Goal: Information Seeking & Learning: Learn about a topic

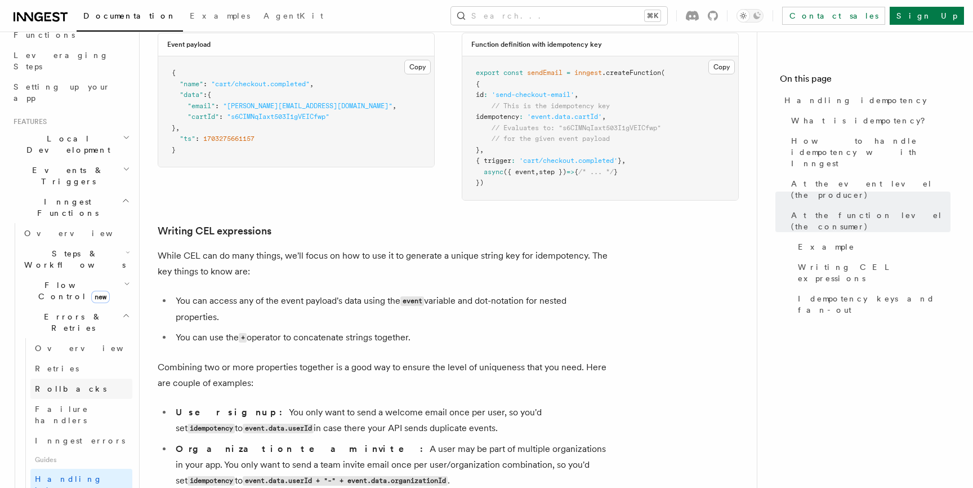
scroll to position [172, 0]
click at [110, 272] on h2 "Flow Control new" at bounding box center [76, 288] width 113 height 32
click at [84, 346] on link "Concurrency" at bounding box center [81, 356] width 102 height 20
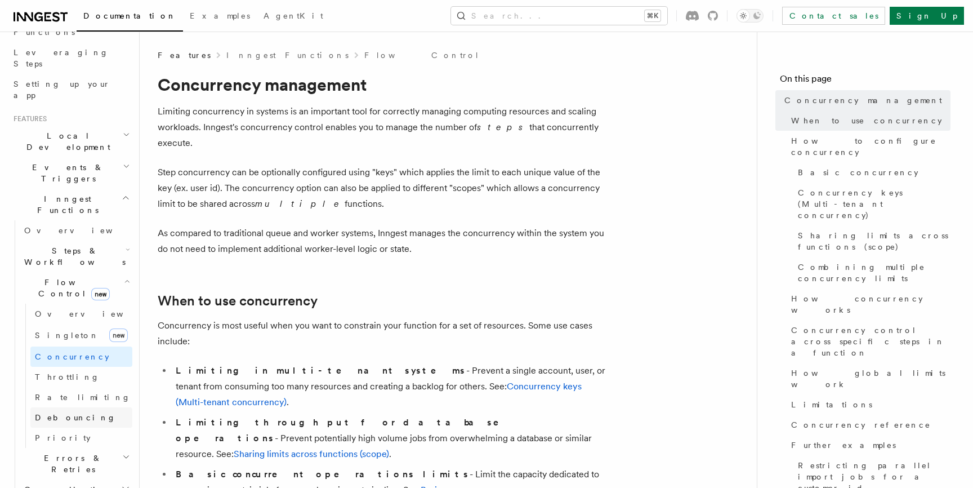
click at [78, 407] on link "Debouncing" at bounding box center [81, 417] width 102 height 20
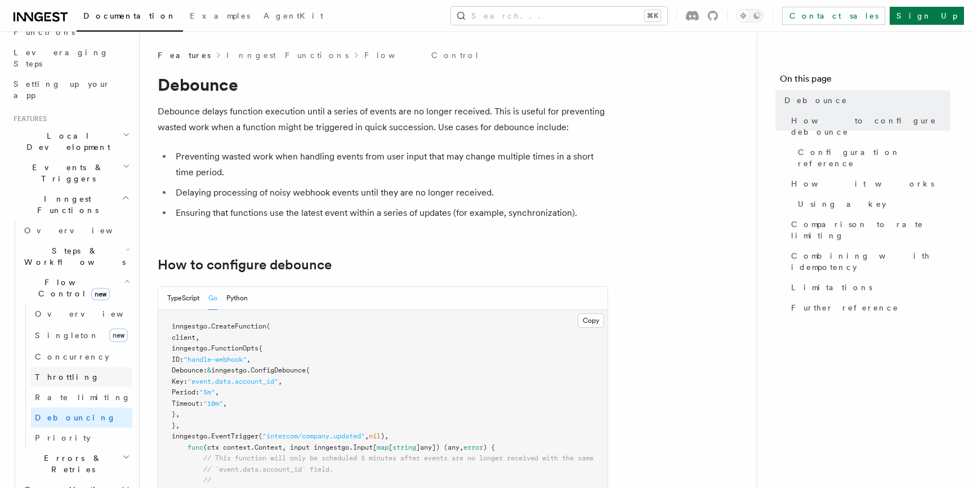
click at [80, 367] on link "Throttling" at bounding box center [81, 377] width 102 height 20
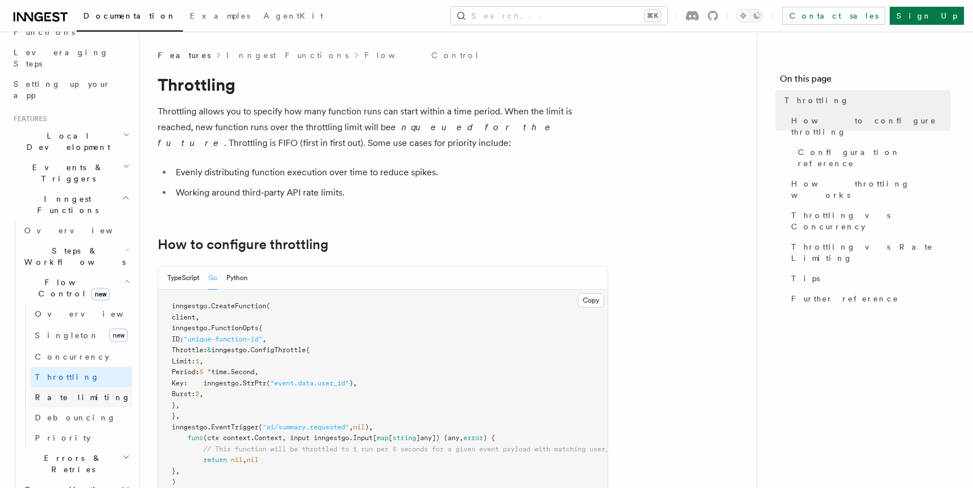
click at [78, 392] on span "Rate limiting" at bounding box center [83, 396] width 96 height 9
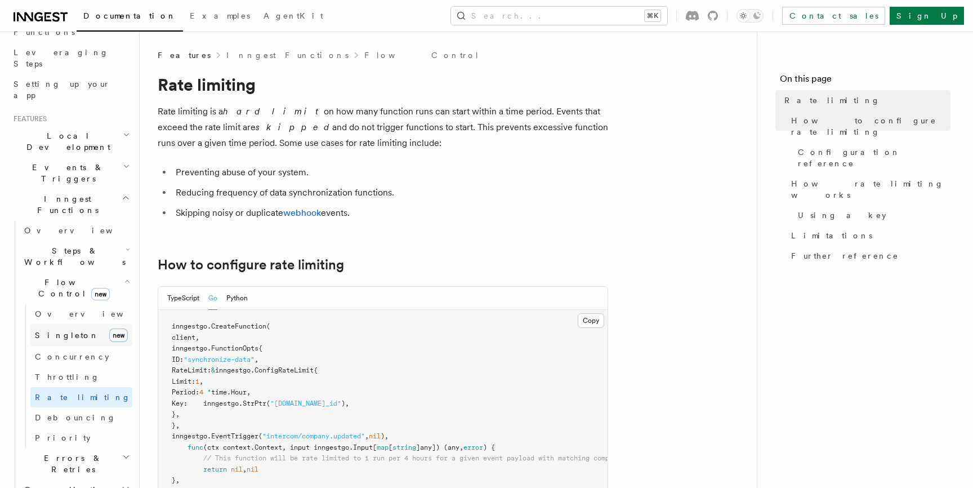
click at [69, 324] on link "[PERSON_NAME] new" at bounding box center [81, 335] width 102 height 23
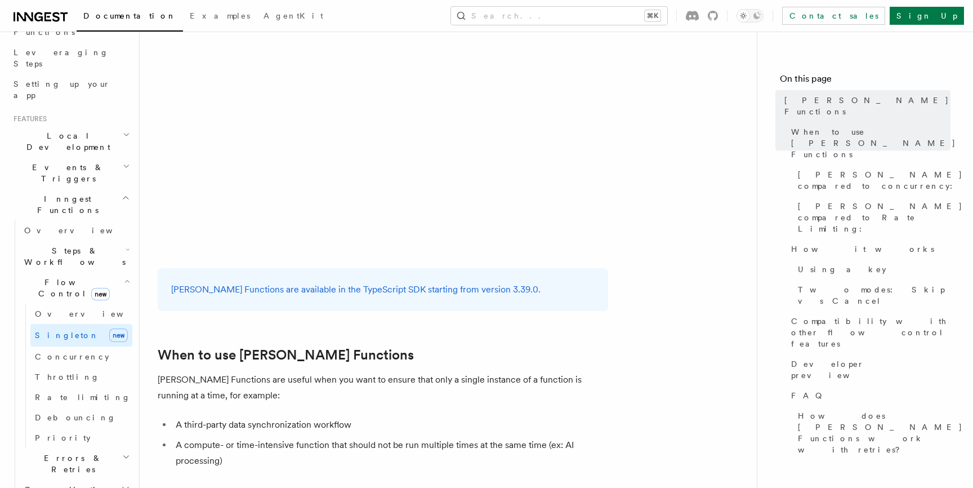
scroll to position [212, 0]
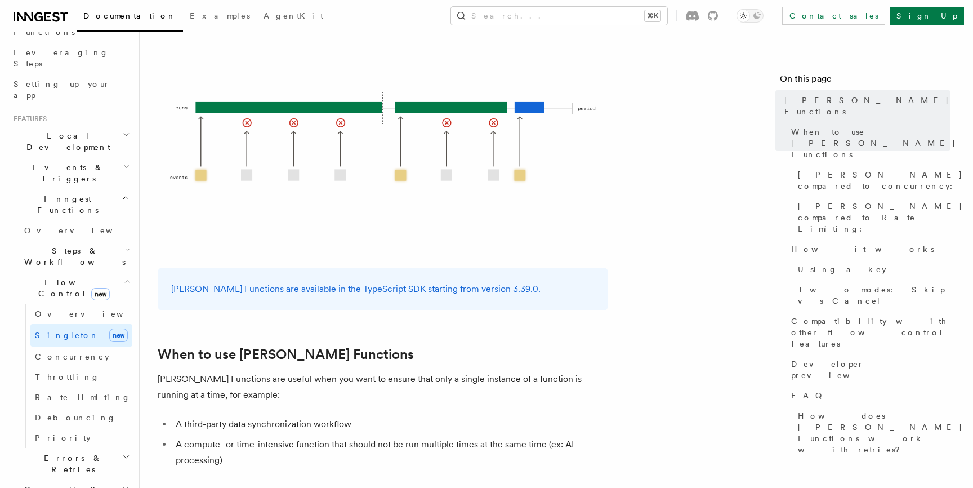
click at [74, 162] on span "Events & Triggers" at bounding box center [66, 173] width 114 height 23
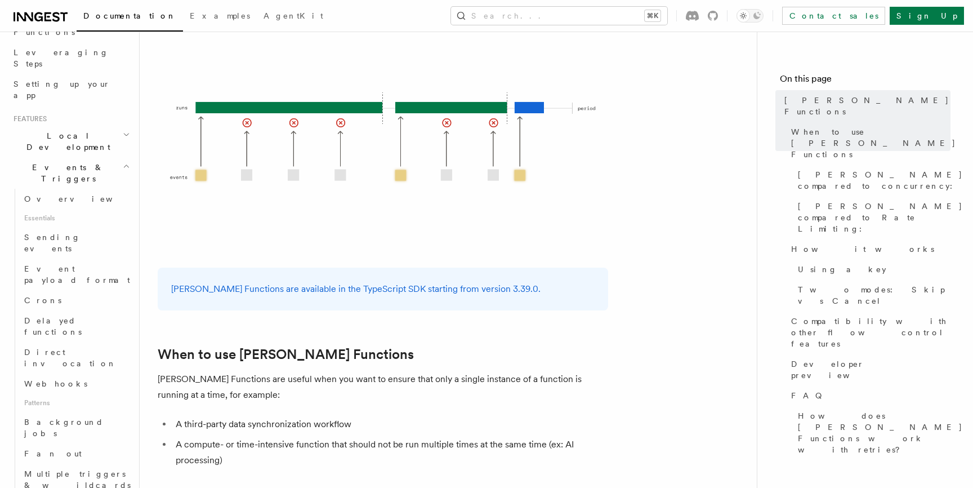
click at [127, 162] on icon "button" at bounding box center [126, 166] width 7 height 9
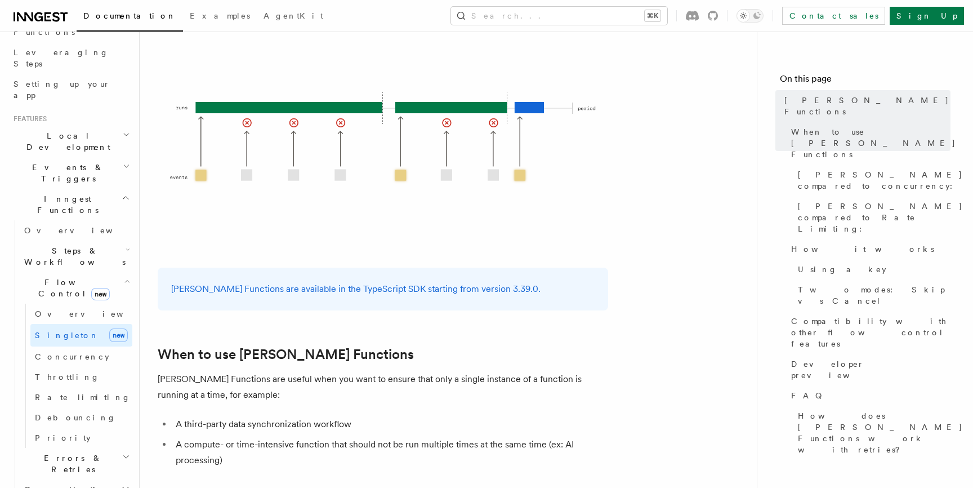
click at [43, 130] on span "Local Development" at bounding box center [66, 141] width 114 height 23
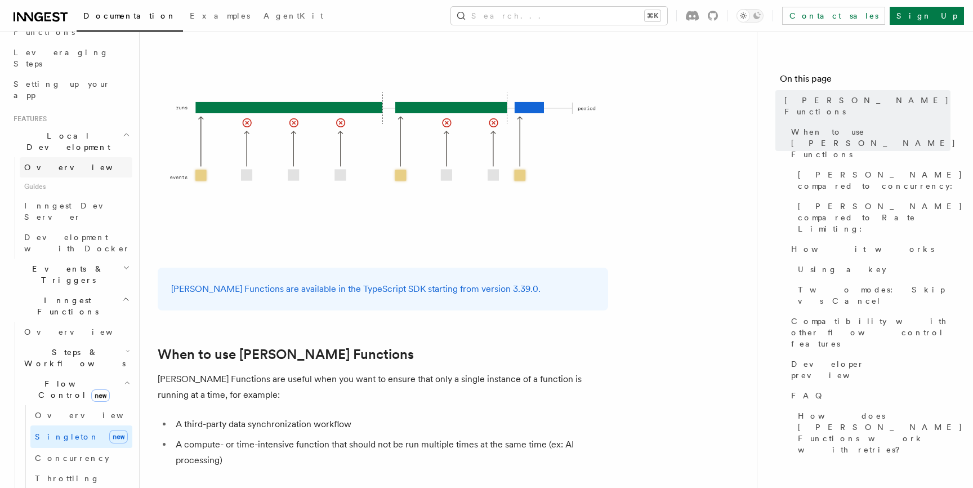
click at [43, 163] on span "Overview" at bounding box center [82, 167] width 116 height 9
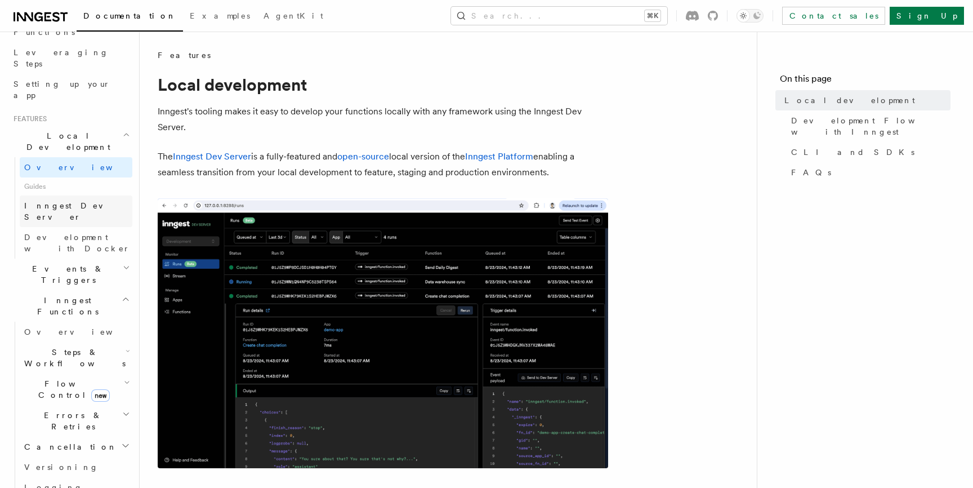
click at [53, 195] on link "Inngest Dev Server" at bounding box center [76, 211] width 113 height 32
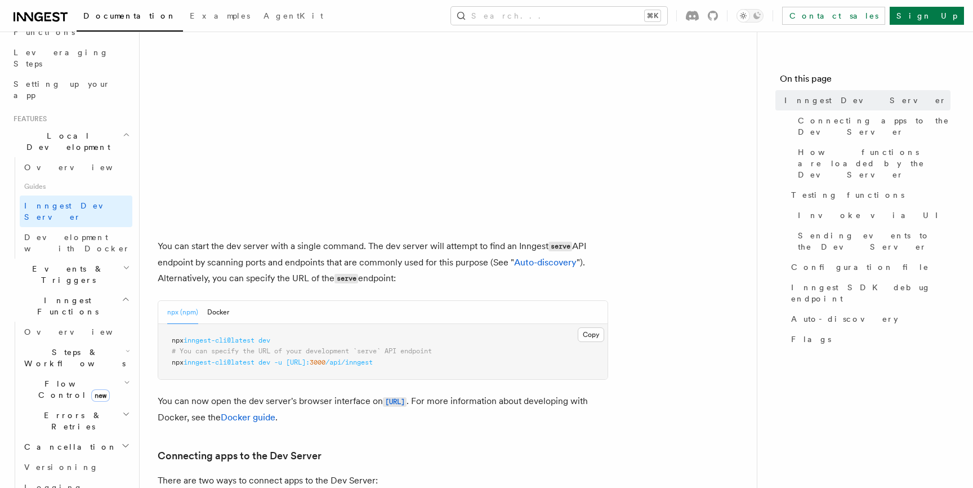
scroll to position [393, 0]
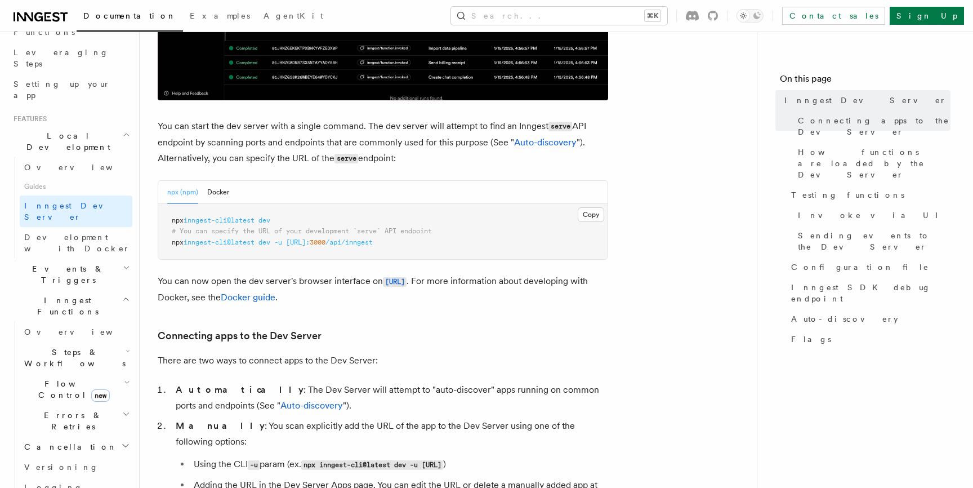
click at [603, 362] on p "There are two ways to connect apps to the Dev Server:" at bounding box center [383, 361] width 450 height 16
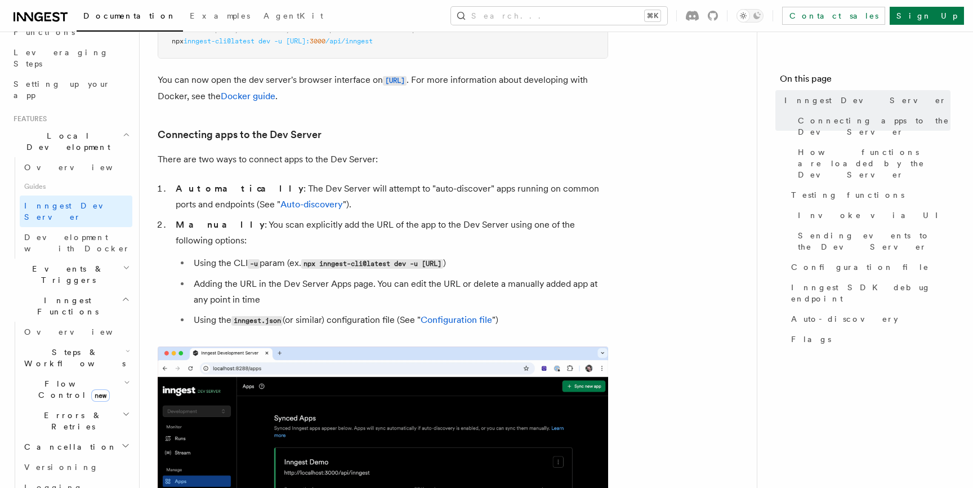
scroll to position [595, 0]
